Goal: Book appointment/travel/reservation

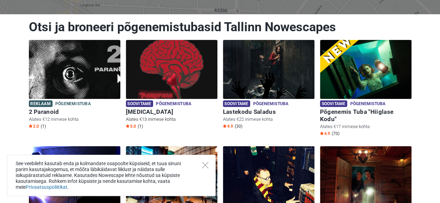
scroll to position [70, 0]
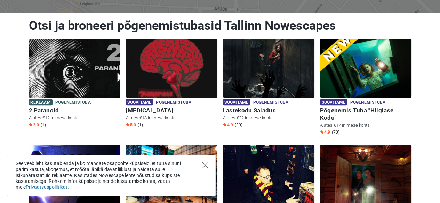
click at [204, 164] on icon "Close" at bounding box center [205, 165] width 6 height 6
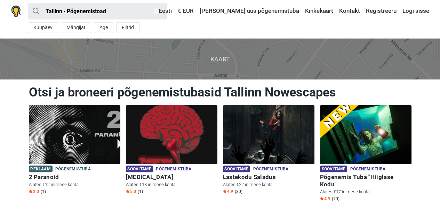
scroll to position [0, 0]
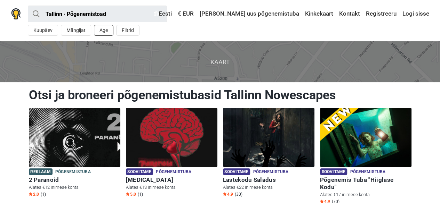
click at [105, 34] on button "Age" at bounding box center [103, 30] width 19 height 11
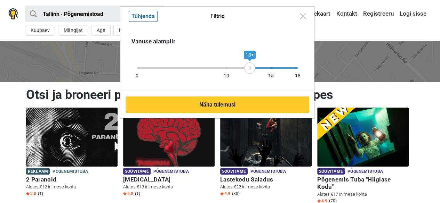
drag, startPoint x: 298, startPoint y: 71, endPoint x: 250, endPoint y: 66, distance: 49.0
click at [250, 66] on div "13+" at bounding box center [249, 68] width 11 height 11
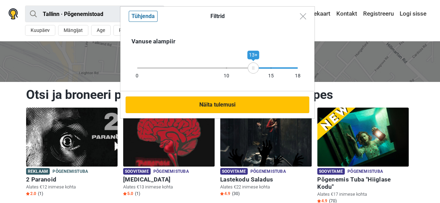
click at [241, 107] on button "Näita tulemusi" at bounding box center [217, 105] width 184 height 17
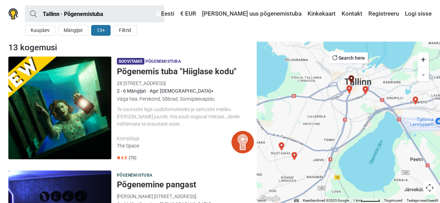
click at [97, 27] on button "13+" at bounding box center [100, 30] width 19 height 11
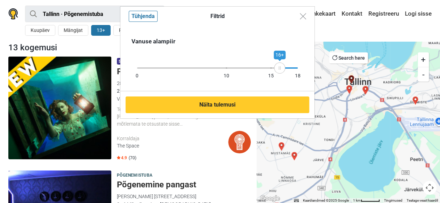
drag, startPoint x: 253, startPoint y: 69, endPoint x: 279, endPoint y: 72, distance: 26.9
click at [279, 72] on div "16+" at bounding box center [279, 68] width 11 height 11
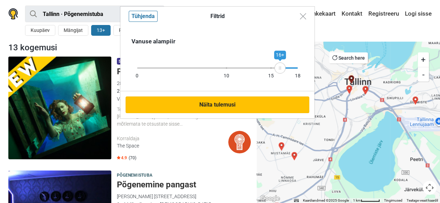
click at [245, 105] on button "Näita tulemusi" at bounding box center [217, 105] width 184 height 17
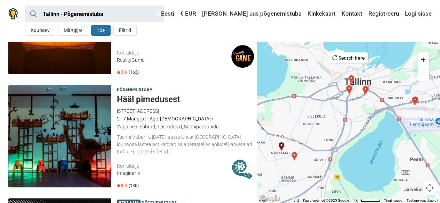
scroll to position [1460, 0]
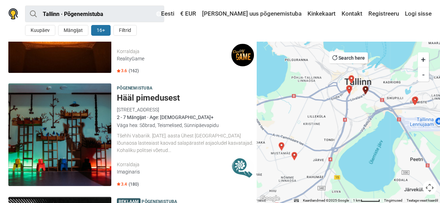
drag, startPoint x: 190, startPoint y: 61, endPoint x: 163, endPoint y: 162, distance: 104.4
click at [163, 169] on div "Imaginaris" at bounding box center [174, 172] width 114 height 7
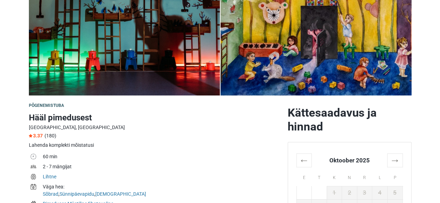
scroll to position [139, 0]
